Goal: Transaction & Acquisition: Book appointment/travel/reservation

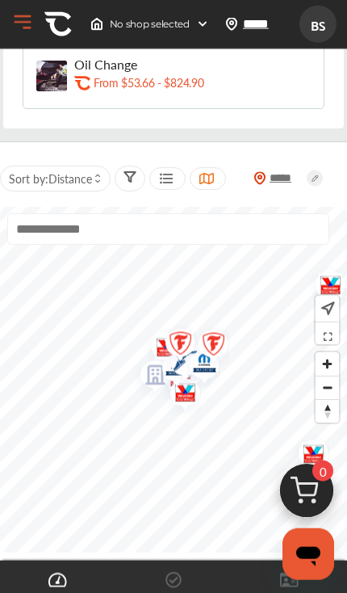
scroll to position [339, 0]
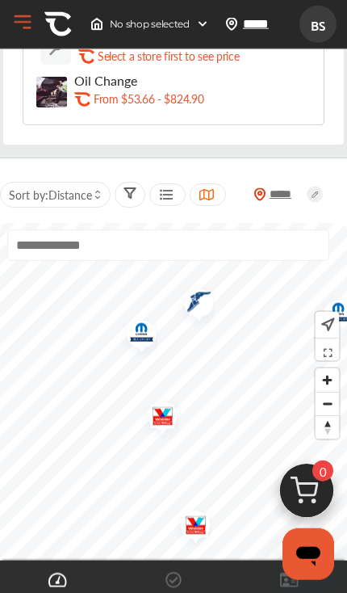
click at [168, 421] on img "Map marker" at bounding box center [157, 418] width 43 height 51
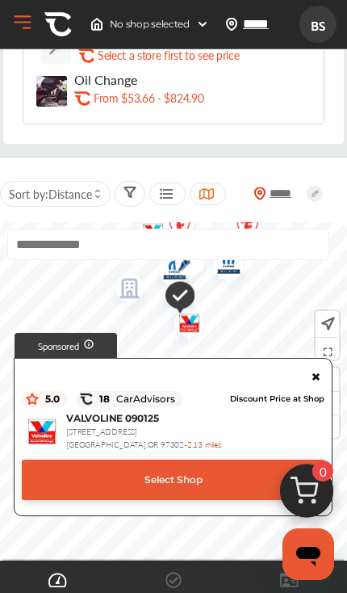
click at [233, 485] on div "Select Shop" at bounding box center [173, 480] width 303 height 40
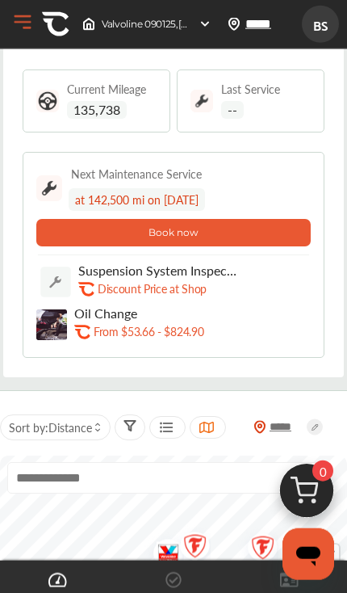
scroll to position [107, 0]
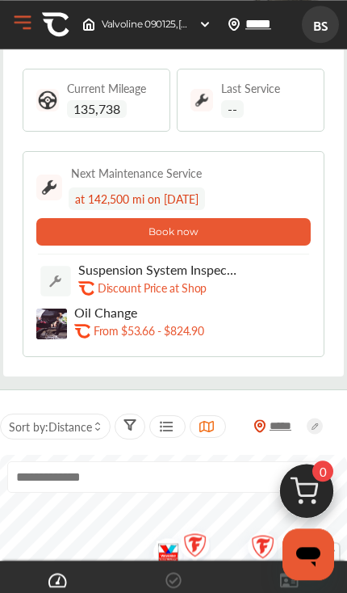
click at [162, 334] on p "From $53.66 - $824.90" at bounding box center [149, 330] width 110 height 15
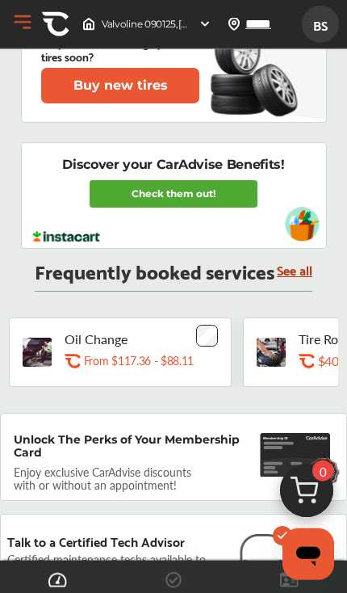
scroll to position [1061, 0]
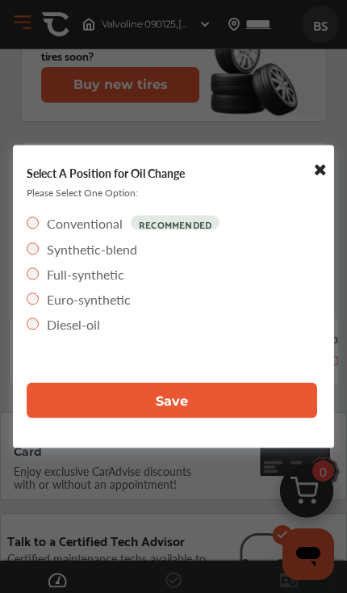
click at [234, 418] on button "Save" at bounding box center [172, 401] width 291 height 36
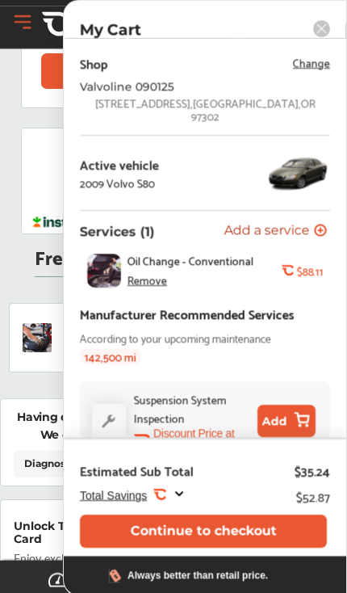
scroll to position [1124, 0]
click at [338, 23] on div "My Cart" at bounding box center [205, 29] width 283 height 19
click at [318, 27] on rect at bounding box center [321, 28] width 17 height 17
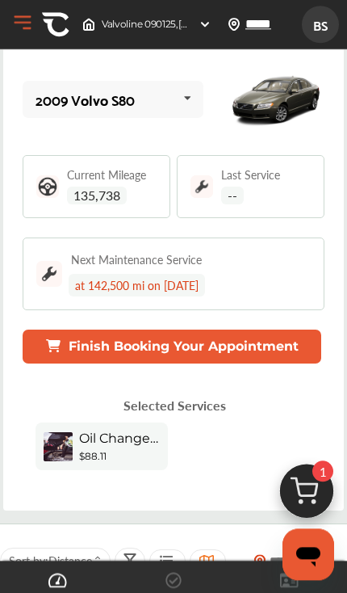
scroll to position [21, 0]
click at [142, 449] on div "Oil Change - Conventional" at bounding box center [119, 440] width 81 height 19
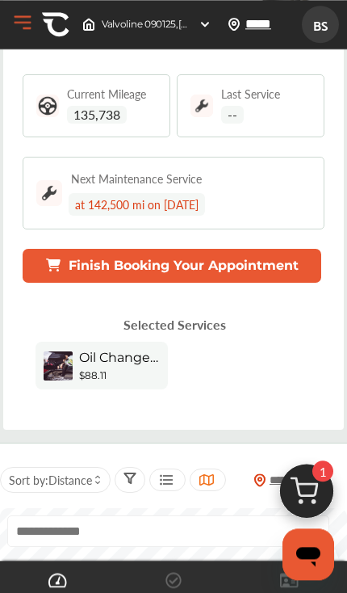
scroll to position [101, 0]
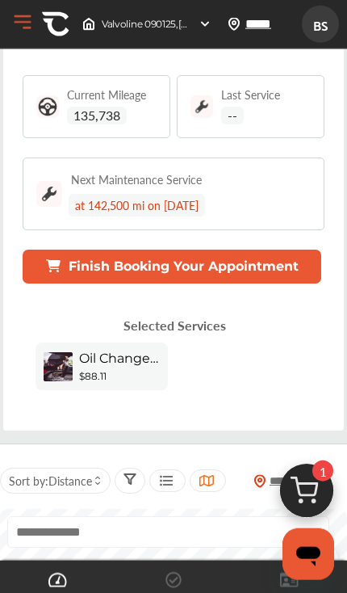
click at [144, 368] on div "Oil Change - Conventional" at bounding box center [119, 360] width 81 height 19
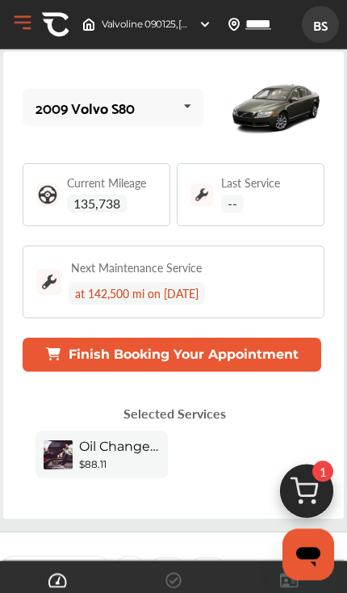
scroll to position [8, 0]
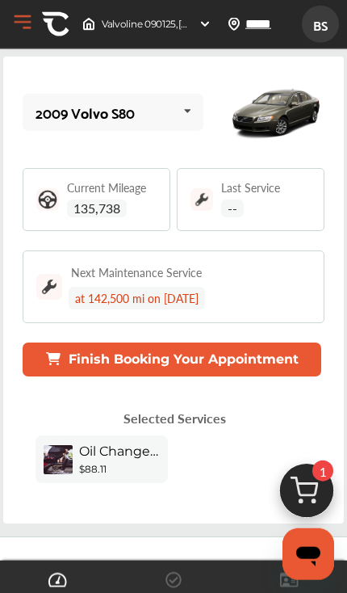
click at [254, 359] on button "Finish Booking Your Appointment" at bounding box center [172, 359] width 299 height 34
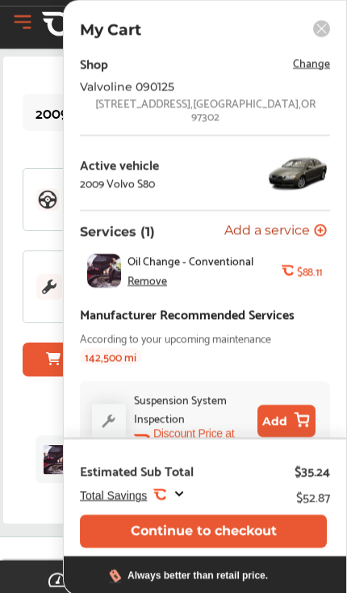
click at [159, 273] on div "Remove" at bounding box center [148, 279] width 40 height 13
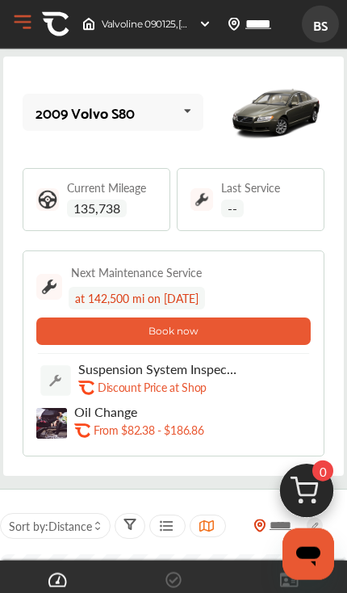
click at [178, 432] on p "From $82.38 - $186.86" at bounding box center [149, 429] width 110 height 15
click at [162, 436] on p "From $82.38 - $186.86" at bounding box center [149, 429] width 110 height 15
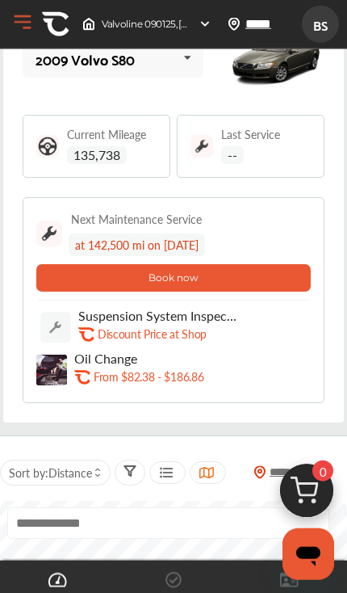
scroll to position [90, 0]
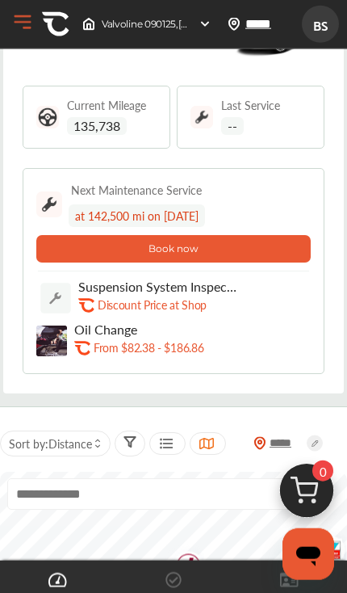
click at [127, 349] on p "From $82.38 - $186.86" at bounding box center [149, 347] width 110 height 15
click at [179, 348] on p "From $82.38 - $186.86" at bounding box center [149, 347] width 110 height 15
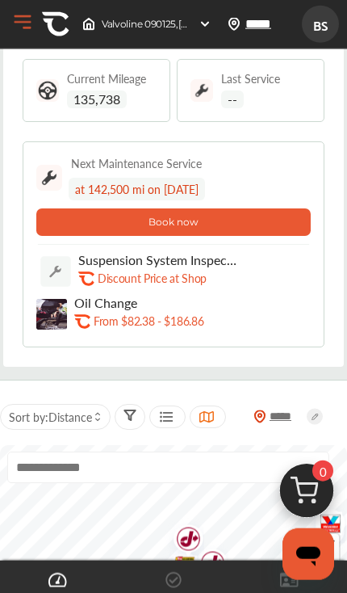
click at [159, 320] on p "From $82.38 - $186.86" at bounding box center [149, 320] width 110 height 15
click at [129, 309] on p "Oil Change" at bounding box center [157, 302] width 166 height 15
click at [57, 321] on img at bounding box center [51, 314] width 31 height 31
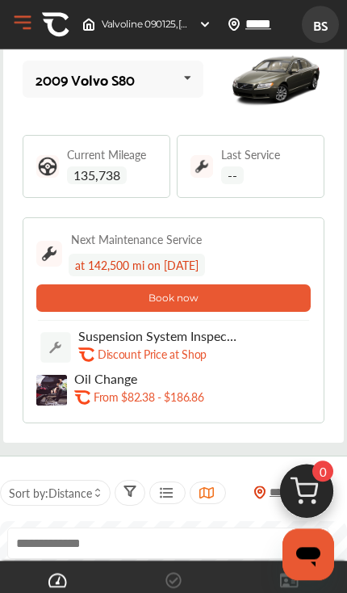
scroll to position [41, 0]
click at [250, 298] on button "Book now" at bounding box center [173, 297] width 275 height 27
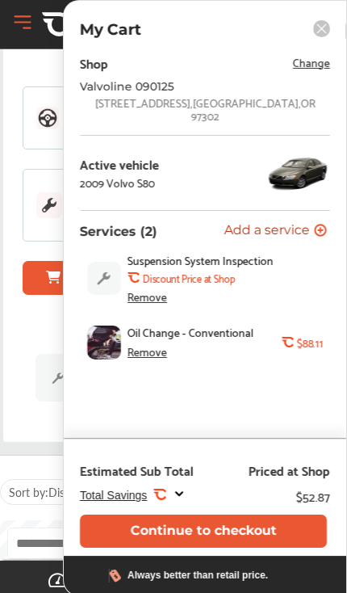
scroll to position [90, 0]
click at [259, 530] on button "Continue to checkout" at bounding box center [203, 531] width 247 height 33
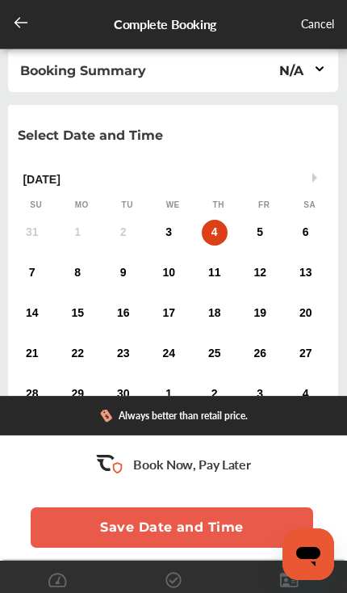
click at [225, 592] on html "MENU Dashboard Approvals Maintenance Schedule Membership Card Glovebox My Garag…" at bounding box center [173, 296] width 347 height 593
click at [206, 592] on html "MENU Dashboard Approvals Maintenance Schedule Membership Card Glovebox My Garag…" at bounding box center [173, 296] width 347 height 593
click at [243, 592] on html "MENU Dashboard Approvals Maintenance Schedule Membership Card Glovebox My Garag…" at bounding box center [173, 296] width 347 height 593
click at [244, 592] on html "MENU Dashboard Approvals Maintenance Schedule Membership Card Glovebox My Garag…" at bounding box center [173, 296] width 347 height 593
click at [224, 547] on button "Save Date and Time" at bounding box center [172, 527] width 283 height 40
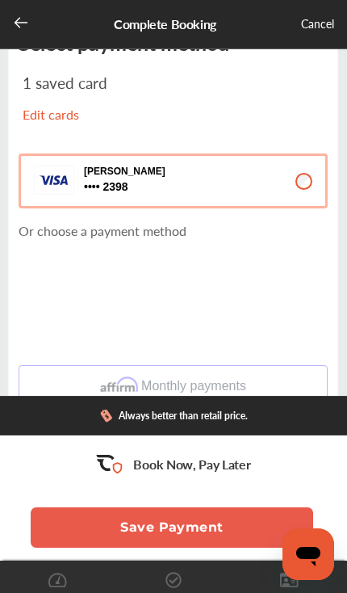
scroll to position [179, 0]
click at [219, 535] on button "Save Payment" at bounding box center [172, 527] width 283 height 40
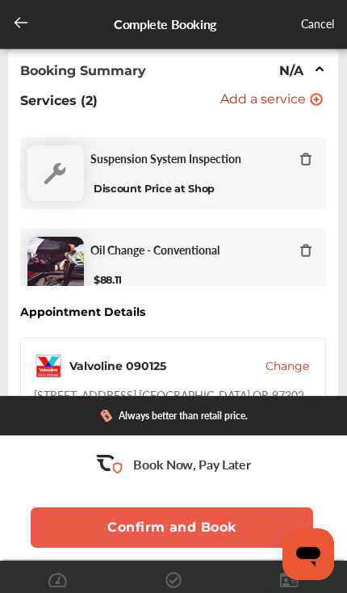
click at [305, 158] on icon at bounding box center [305, 158] width 7 height 11
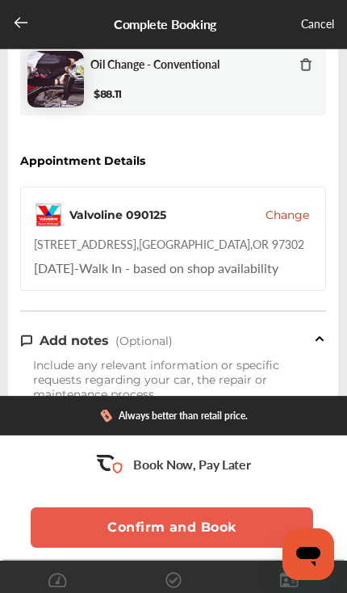
scroll to position [96, 0]
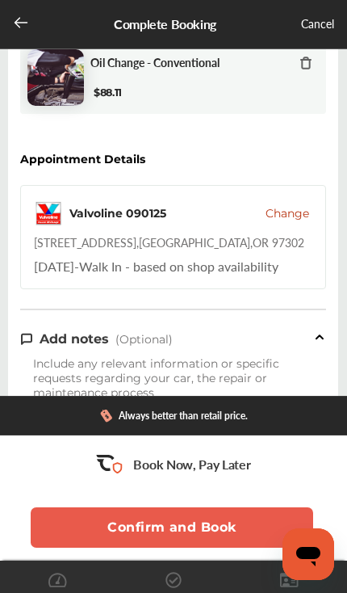
click at [207, 531] on button "Confirm and Book" at bounding box center [172, 527] width 283 height 40
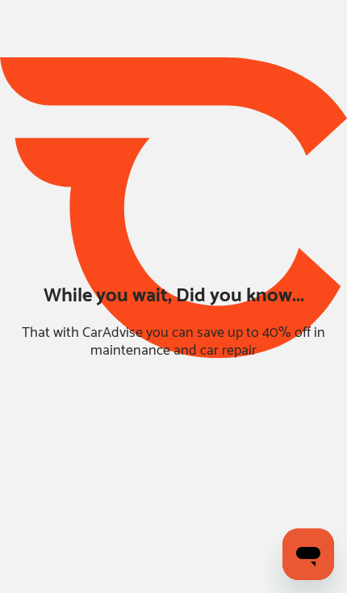
scroll to position [94, 0]
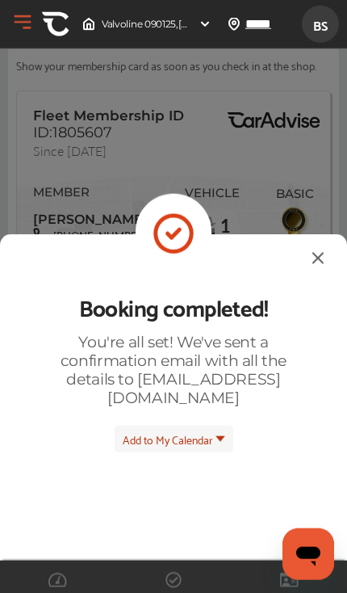
click at [309, 248] on img at bounding box center [318, 258] width 19 height 20
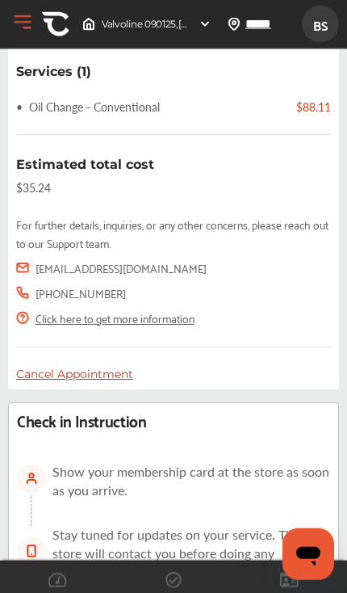
scroll to position [636, 0]
